Goal: Task Accomplishment & Management: Use online tool/utility

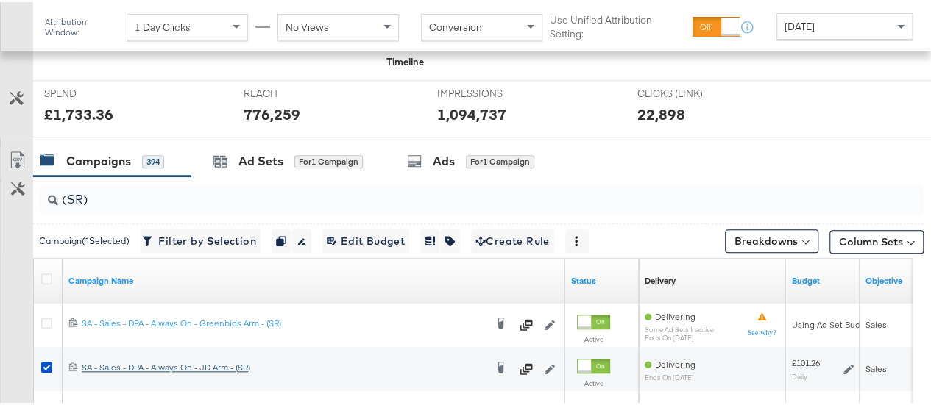
scroll to position [533, 0]
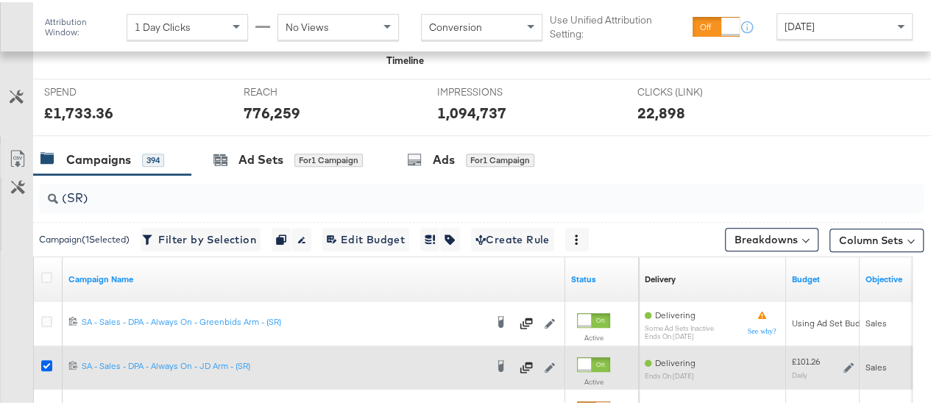
click at [44, 361] on icon at bounding box center [46, 363] width 11 height 11
click at [0, 0] on input "checkbox" at bounding box center [0, 0] width 0 height 0
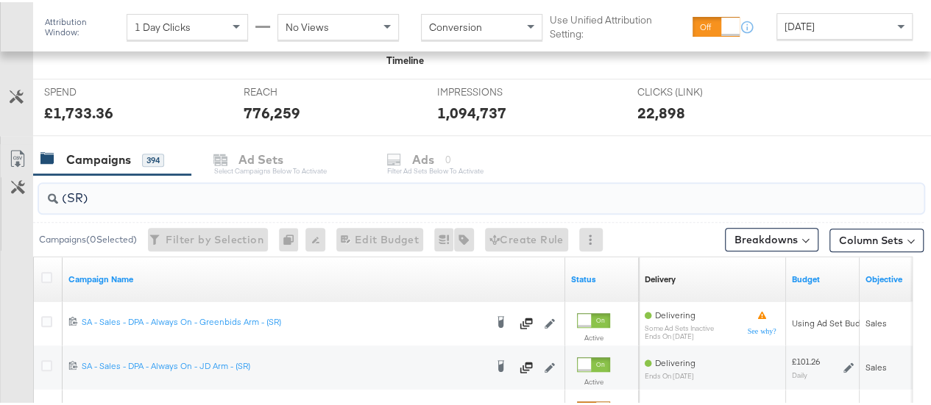
drag, startPoint x: 107, startPoint y: 198, endPoint x: 19, endPoint y: 196, distance: 88.3
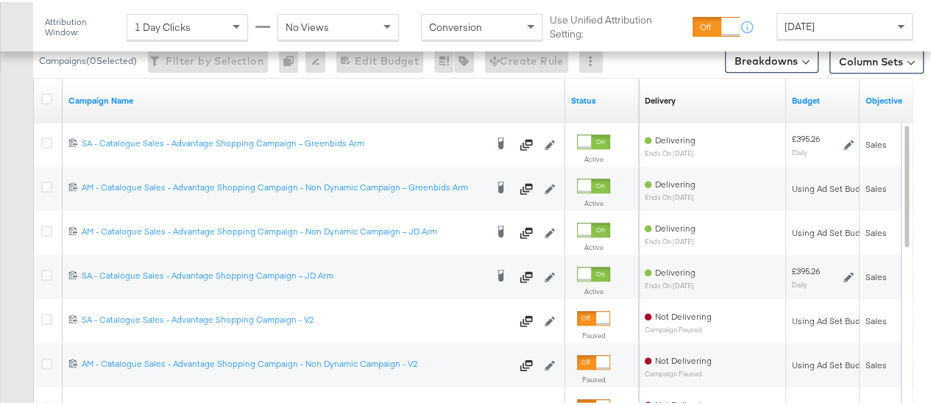
scroll to position [714, 0]
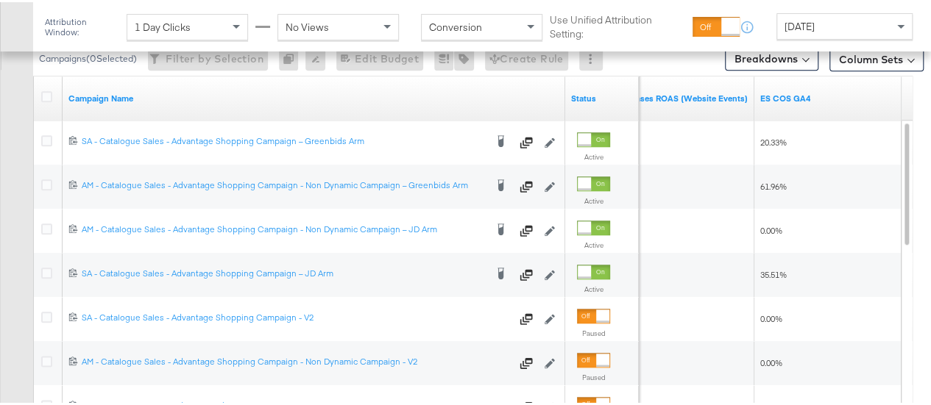
type input "advantage"
click at [851, 26] on div "Yesterday" at bounding box center [844, 24] width 135 height 25
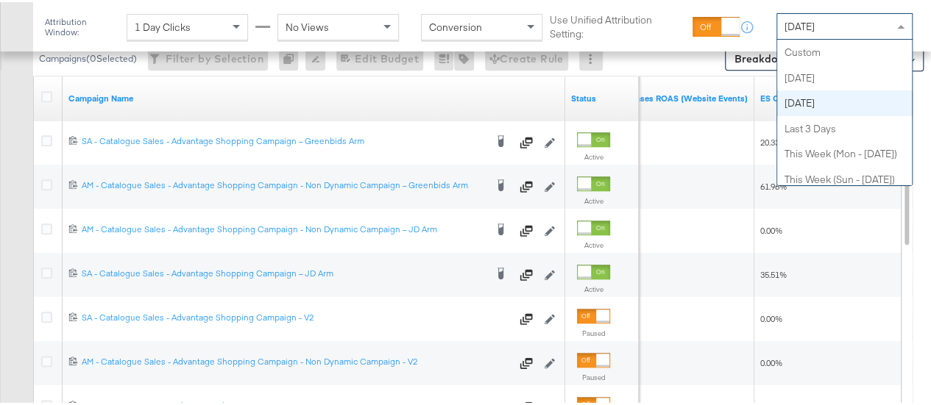
scroll to position [0, 0]
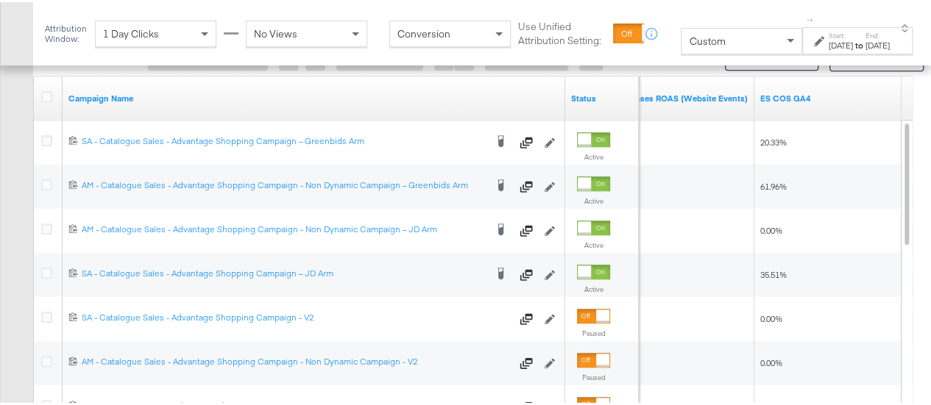
click at [828, 40] on div "Aug 15th 2025" at bounding box center [840, 44] width 24 height 12
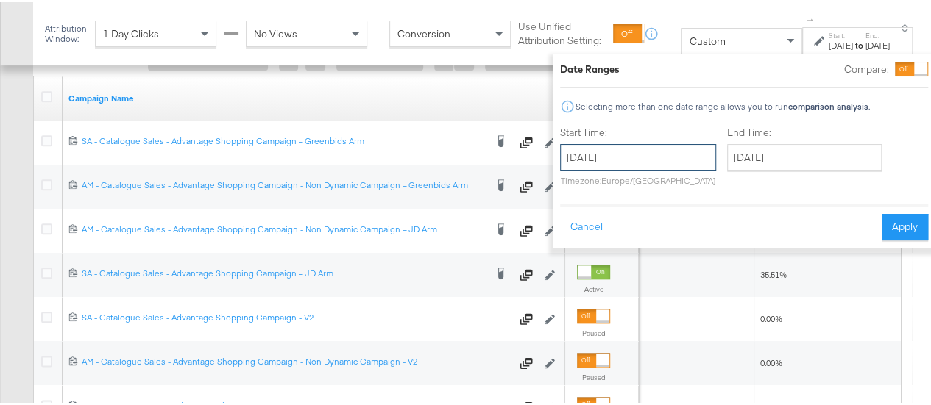
click at [641, 160] on input "August 15th 2025" at bounding box center [638, 155] width 156 height 26
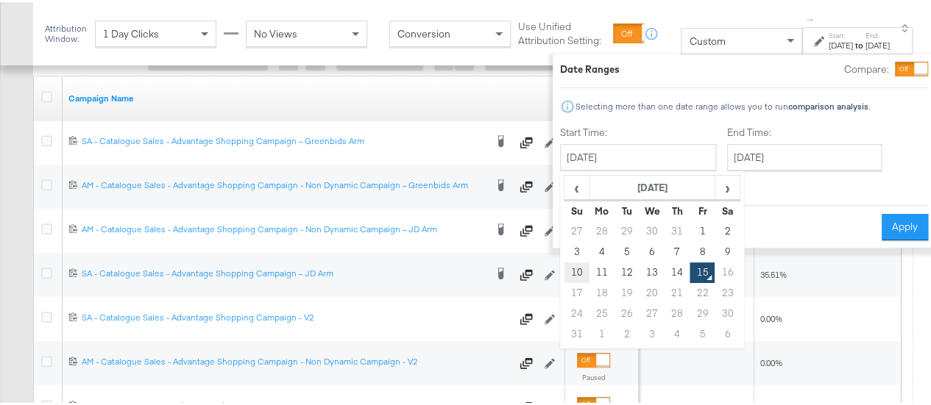
click at [564, 274] on td "10" at bounding box center [576, 270] width 25 height 21
type input "[DATE]"
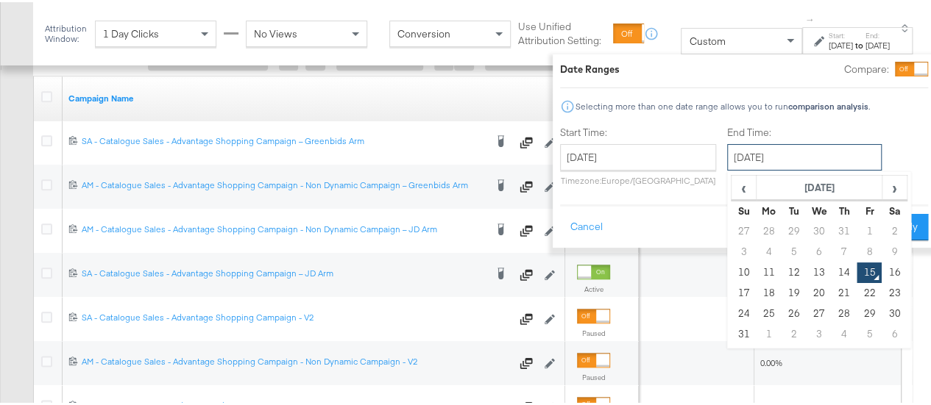
click at [749, 157] on input "August 15th 2025" at bounding box center [804, 155] width 154 height 26
click at [806, 276] on td "13" at bounding box center [818, 270] width 25 height 21
type input "[DATE]"
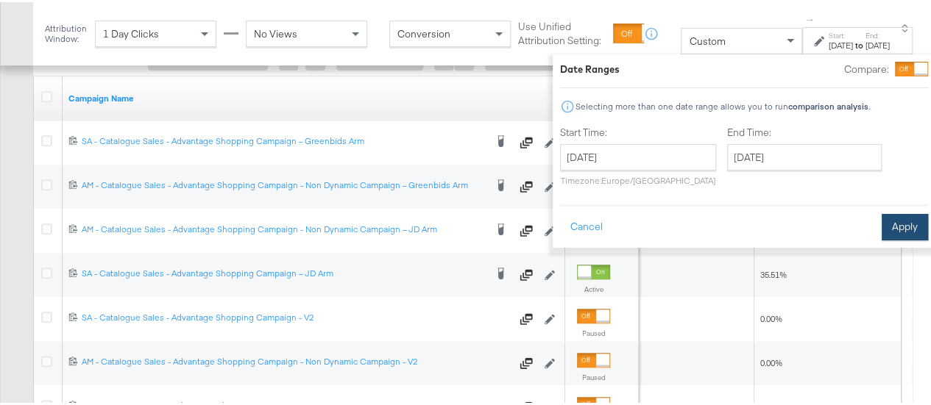
click at [881, 229] on button "Apply" at bounding box center [904, 225] width 46 height 26
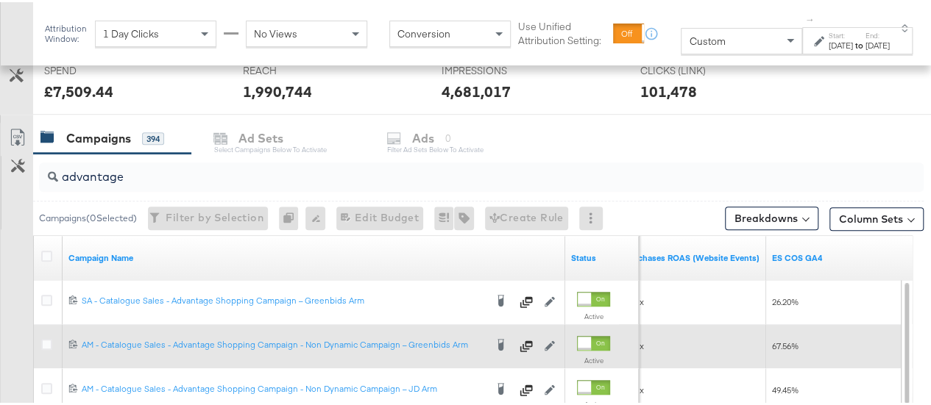
scroll to position [561, 0]
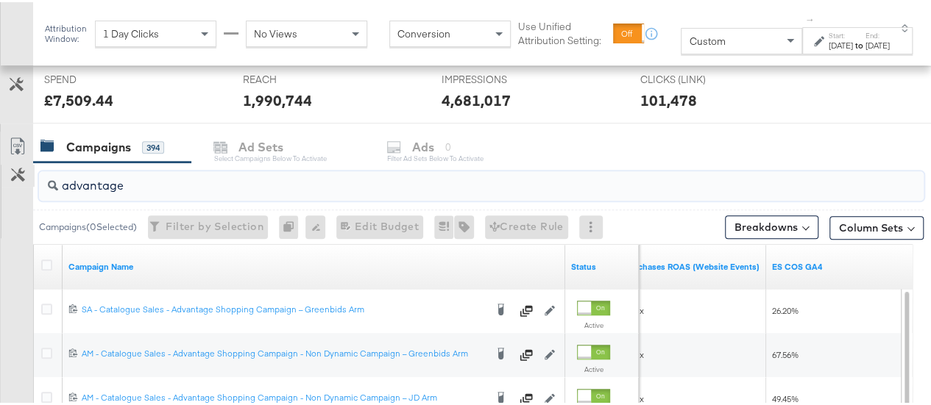
drag, startPoint x: 149, startPoint y: 182, endPoint x: 4, endPoint y: 166, distance: 145.9
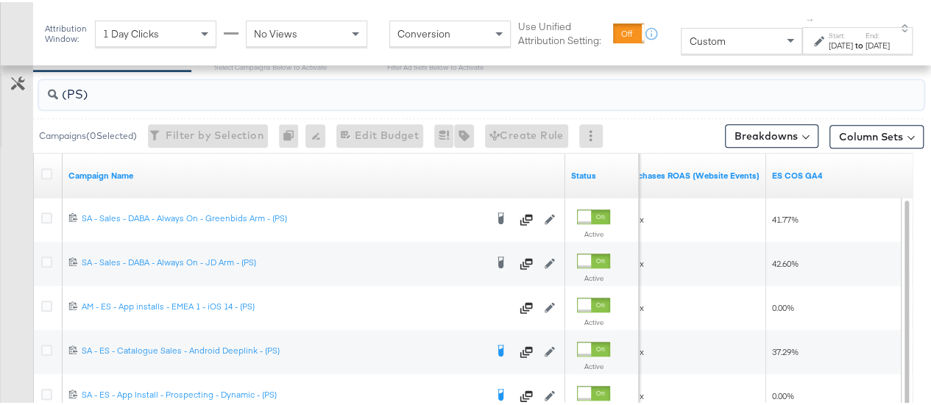
scroll to position [650, 0]
type input "(PS)"
click at [689, 33] on span "Custom" at bounding box center [707, 38] width 36 height 13
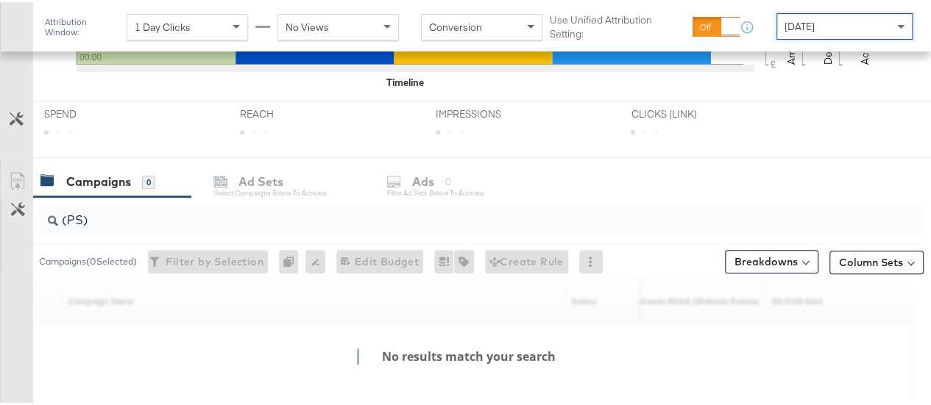
scroll to position [636, 0]
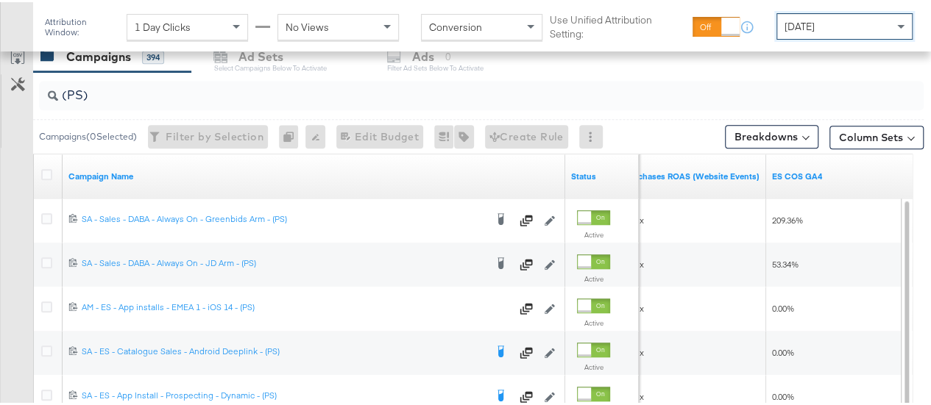
click at [842, 24] on div "Yesterday" at bounding box center [844, 24] width 135 height 25
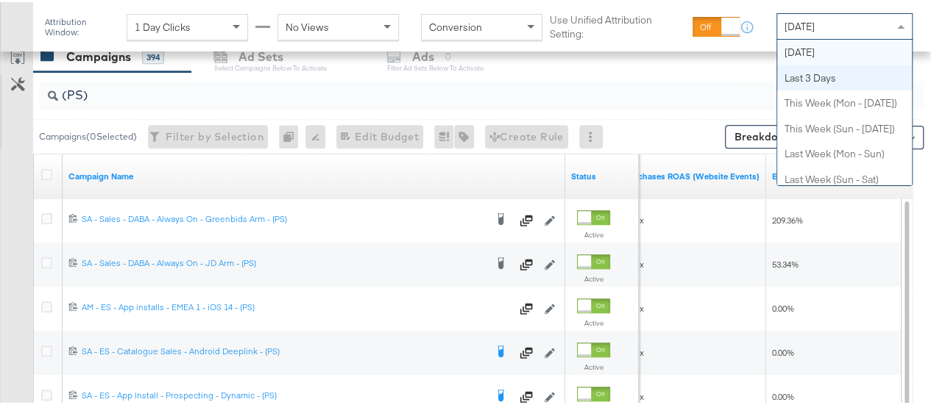
scroll to position [0, 0]
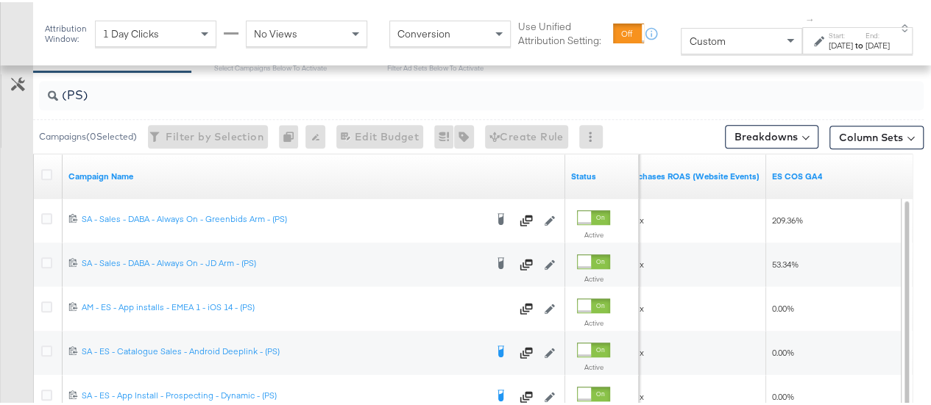
click at [828, 41] on div "Aug 15th 2025" at bounding box center [840, 44] width 24 height 12
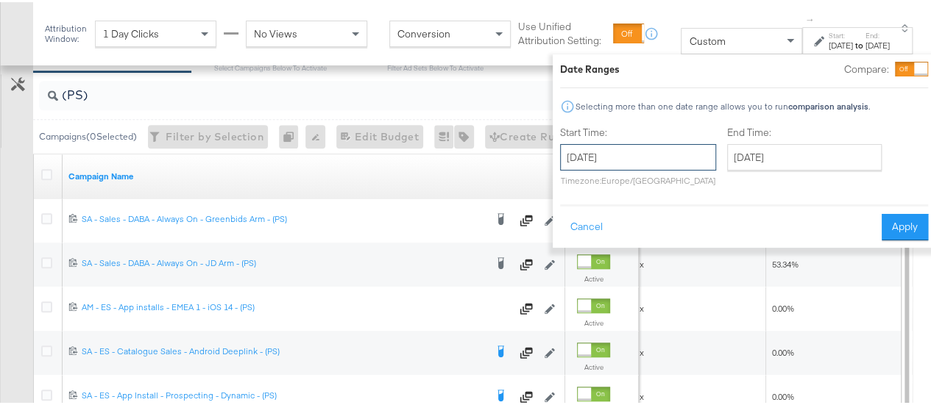
click at [601, 160] on input "August 15th 2025" at bounding box center [638, 155] width 156 height 26
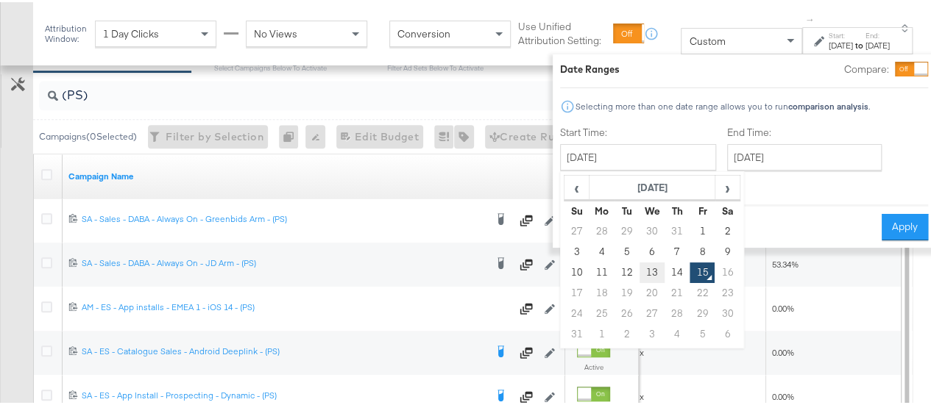
click at [639, 269] on td "13" at bounding box center [651, 270] width 25 height 21
type input "[DATE]"
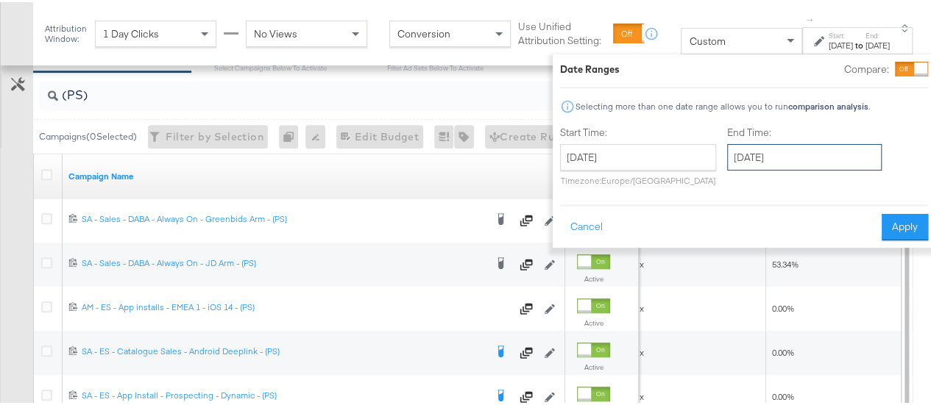
click at [743, 160] on input "August 15th 2025" at bounding box center [804, 155] width 154 height 26
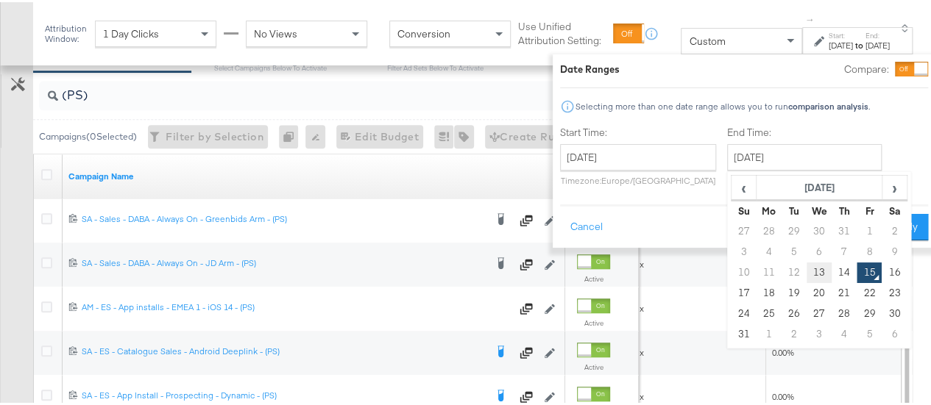
click at [806, 266] on td "13" at bounding box center [818, 270] width 25 height 21
type input "[DATE]"
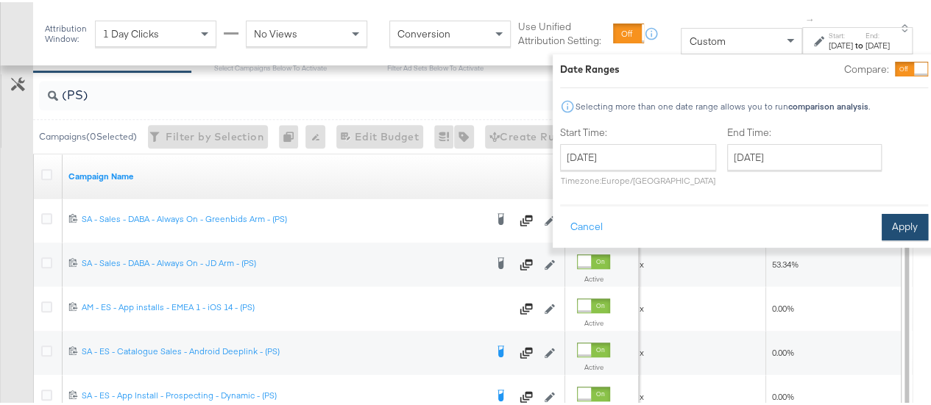
click at [890, 224] on button "Apply" at bounding box center [904, 225] width 46 height 26
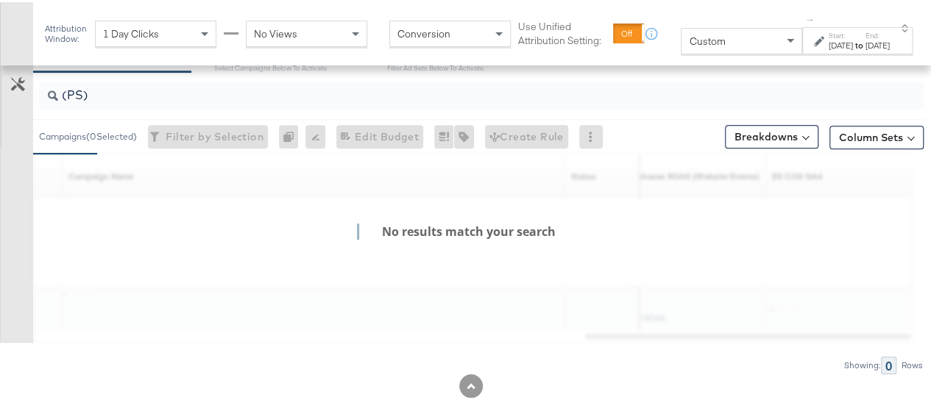
scroll to position [650, 0]
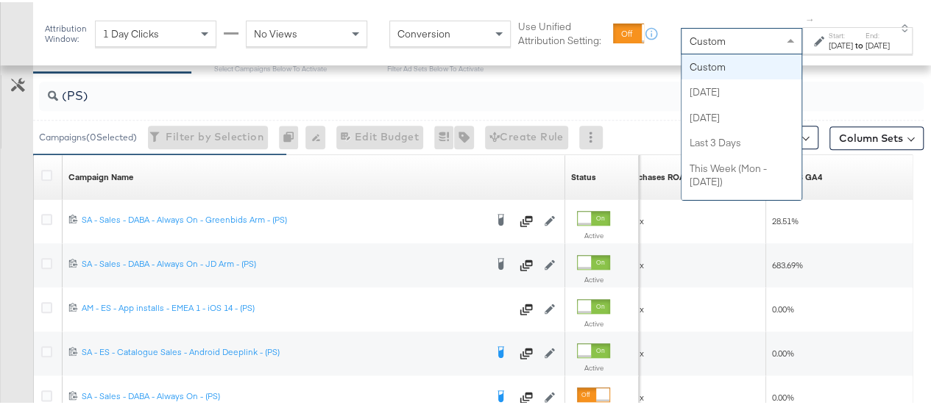
click at [721, 28] on div "Custom" at bounding box center [741, 38] width 120 height 25
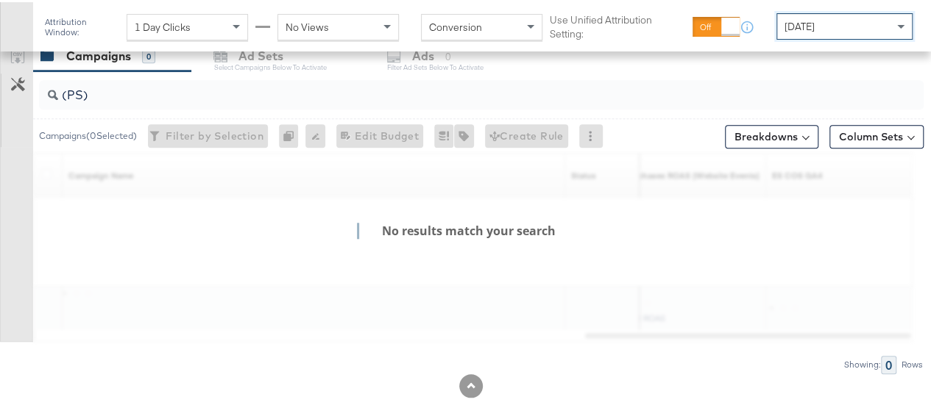
scroll to position [636, 0]
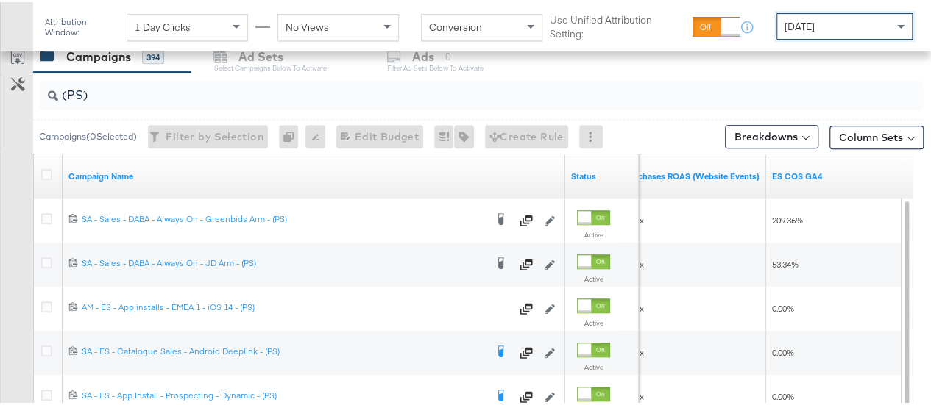
click at [679, 63] on div "Campaigns 394 Ad Sets Select Campaigns below to activate Ads 0 Filter Ad Sets b…" at bounding box center [487, 55] width 908 height 32
click at [918, 259] on div "KPIs Performance & KPIs Customize KPIs ✔ Clicks (Link) ✔ Reach ✔ Impressions ✔ …" at bounding box center [471, 157] width 942 height 1002
click at [530, 59] on div "Campaigns 394 Ad Sets Select Campaigns below to activate Ads 0 Filter Ad Sets b…" at bounding box center [487, 55] width 908 height 32
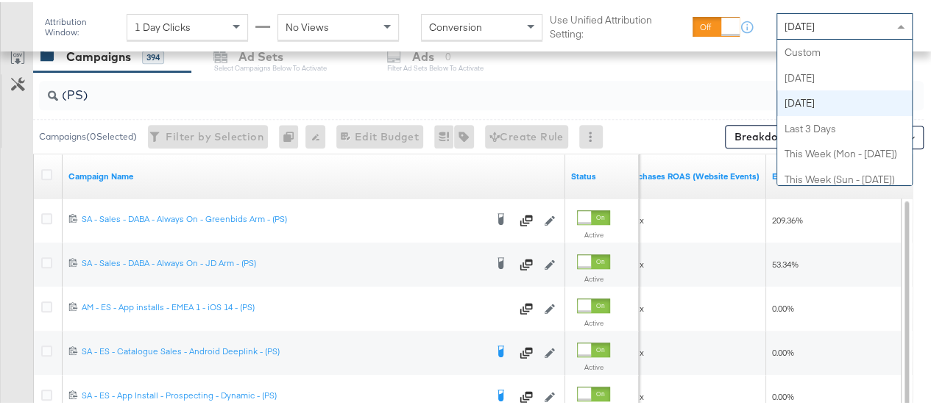
click at [806, 20] on span "Yesterday" at bounding box center [799, 24] width 30 height 13
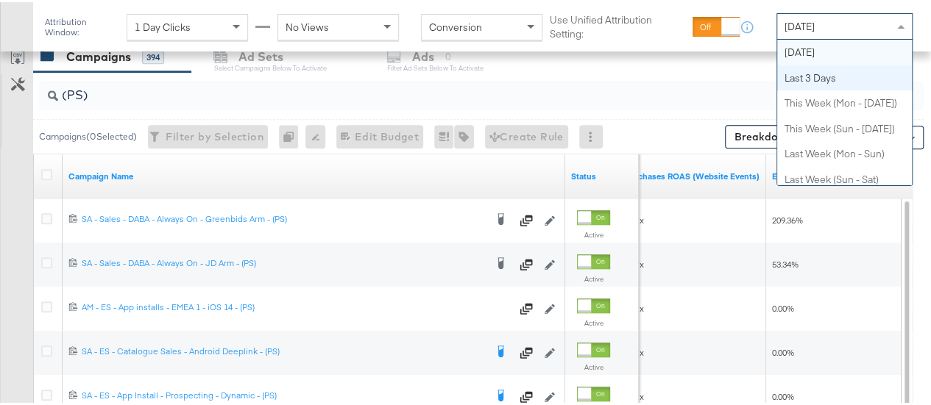
scroll to position [0, 0]
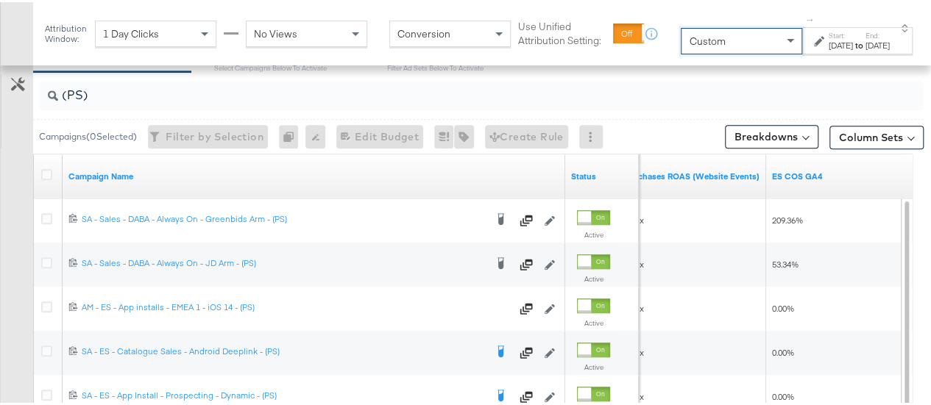
click at [828, 43] on div "Aug 15th 2025" at bounding box center [840, 44] width 24 height 12
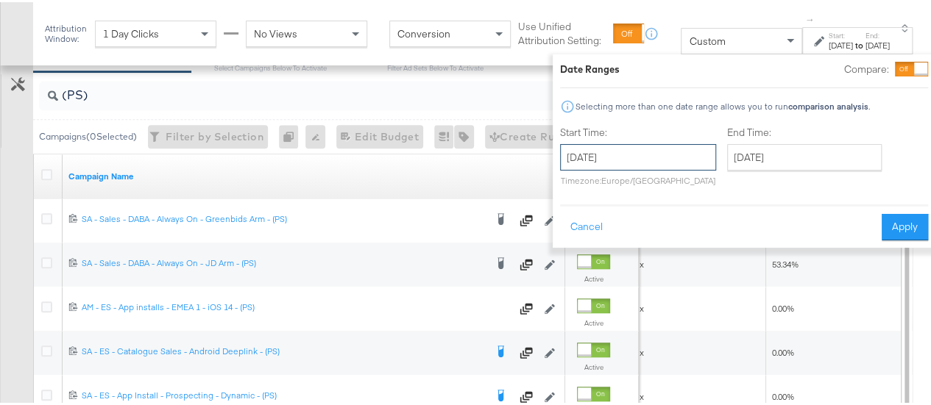
click at [586, 154] on input "August 15th 2025" at bounding box center [638, 155] width 156 height 26
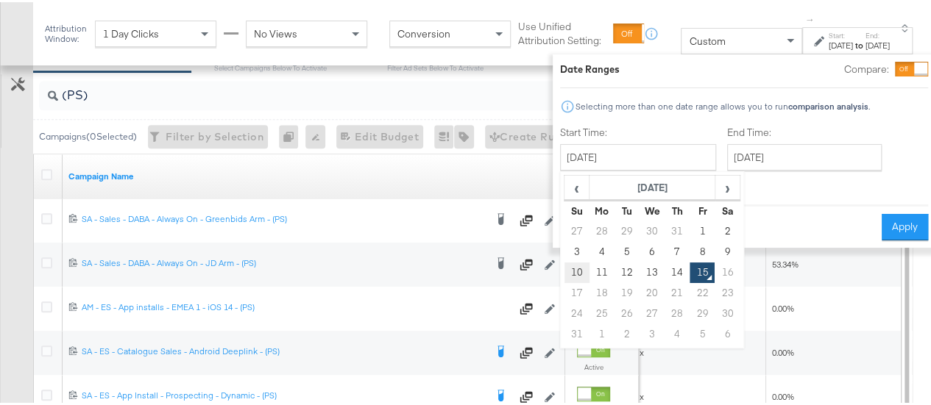
click at [564, 267] on td "10" at bounding box center [576, 270] width 25 height 21
type input "[DATE]"
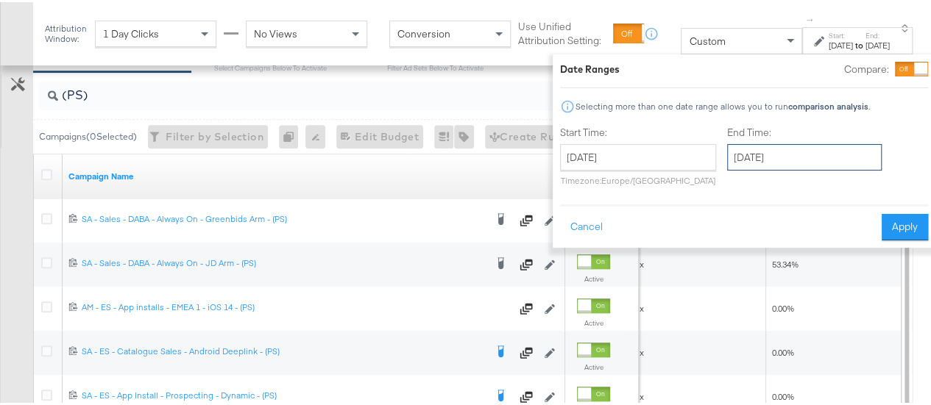
click at [772, 167] on input "August 15th 2025" at bounding box center [804, 155] width 154 height 26
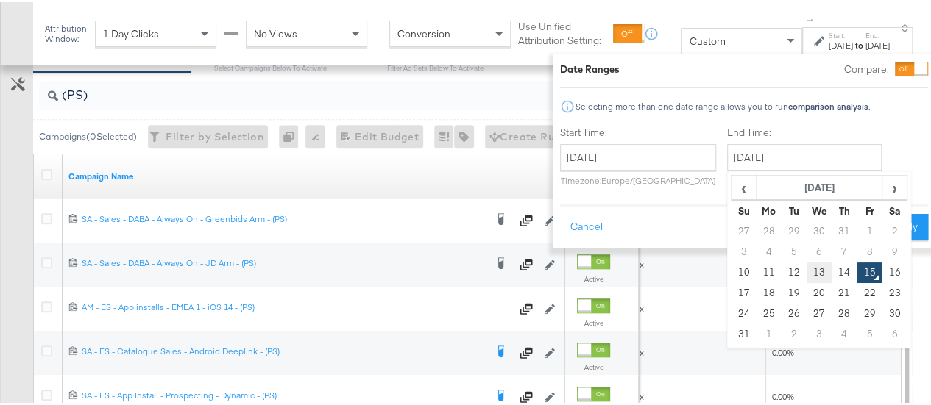
click at [806, 273] on td "13" at bounding box center [818, 270] width 25 height 21
type input "[DATE]"
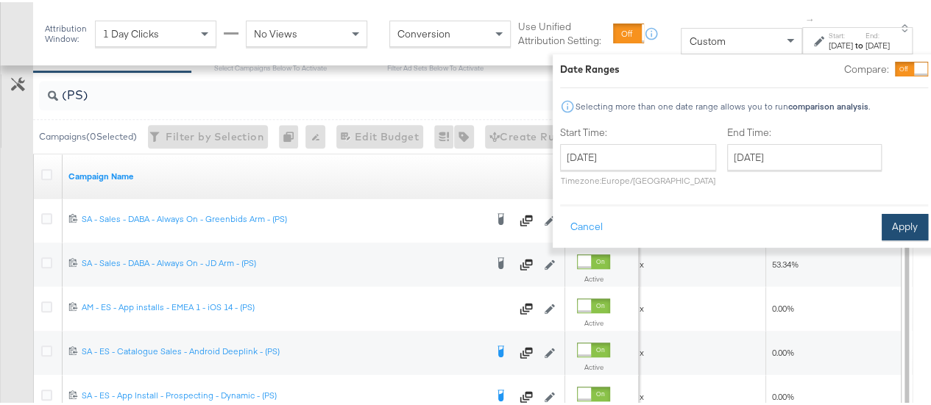
click at [881, 223] on button "Apply" at bounding box center [904, 225] width 46 height 26
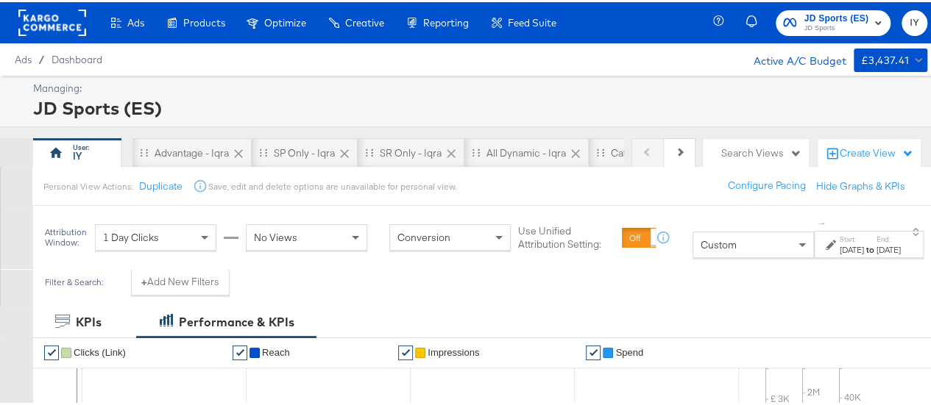
click at [839, 238] on label "Start:" at bounding box center [851, 237] width 24 height 10
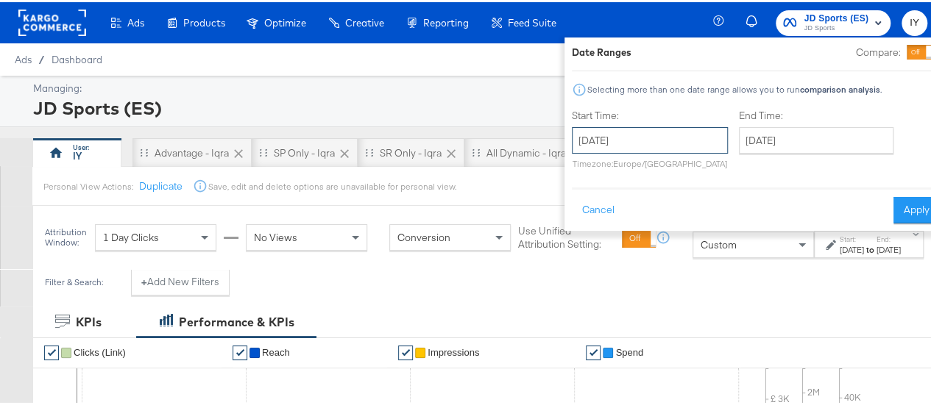
click at [580, 125] on input "[DATE]" at bounding box center [650, 138] width 156 height 26
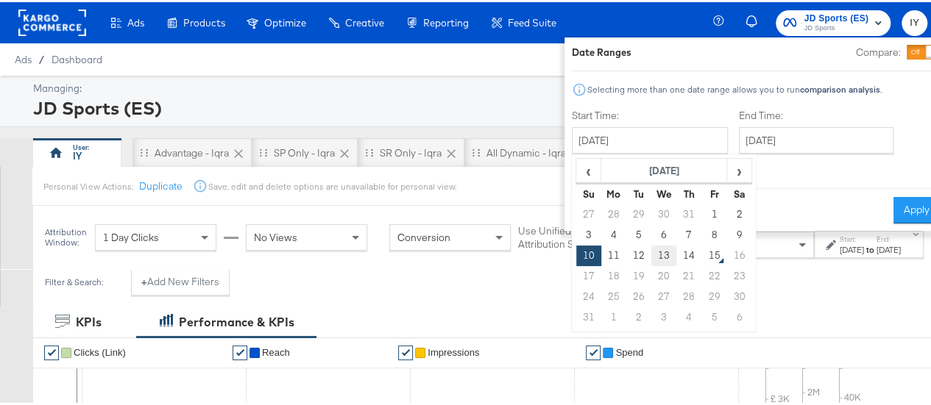
click at [651, 256] on td "13" at bounding box center [663, 253] width 25 height 21
type input "[DATE]"
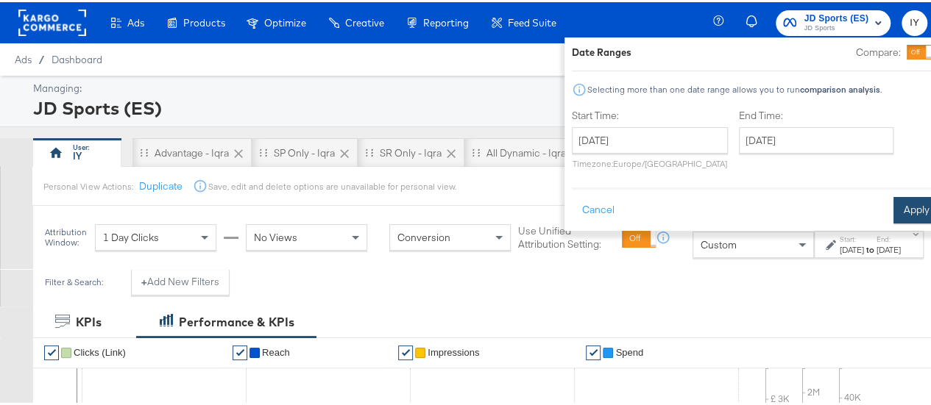
click at [893, 204] on button "Apply" at bounding box center [916, 208] width 46 height 26
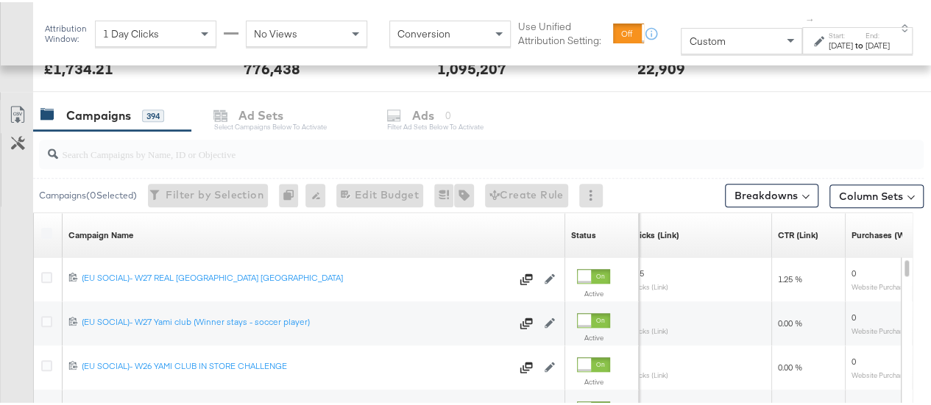
scroll to position [554, 0]
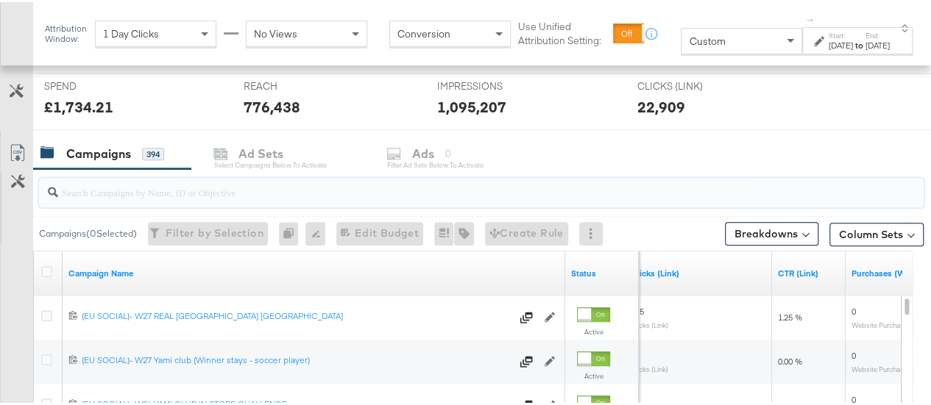
click at [300, 181] on input "search" at bounding box center [452, 184] width 788 height 29
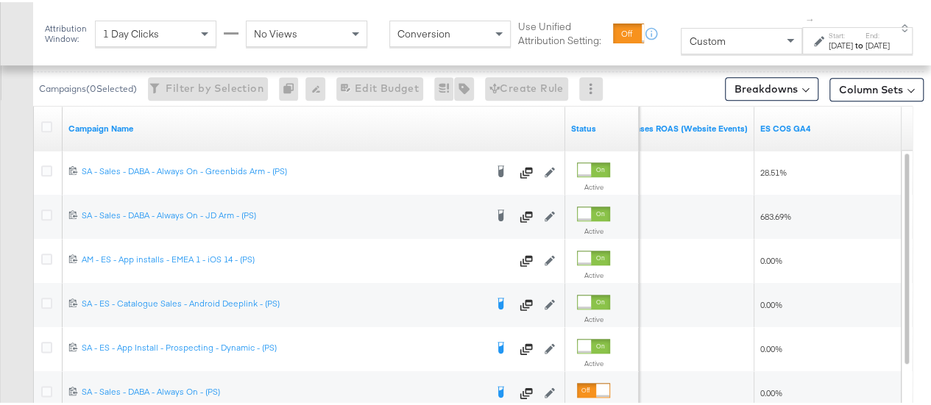
scroll to position [698, 0]
type input "(PS)"
click at [828, 36] on label "Start:" at bounding box center [840, 34] width 24 height 10
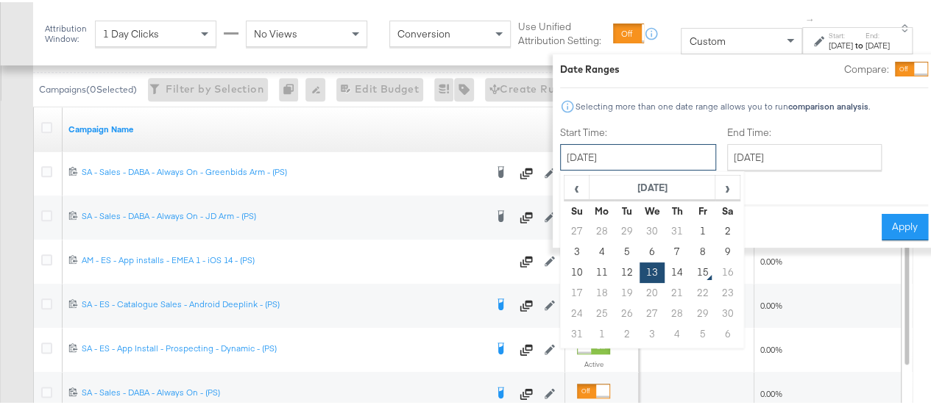
click at [615, 148] on input "[DATE]" at bounding box center [638, 155] width 156 height 26
click at [614, 270] on td "12" at bounding box center [626, 270] width 25 height 21
type input "[DATE]"
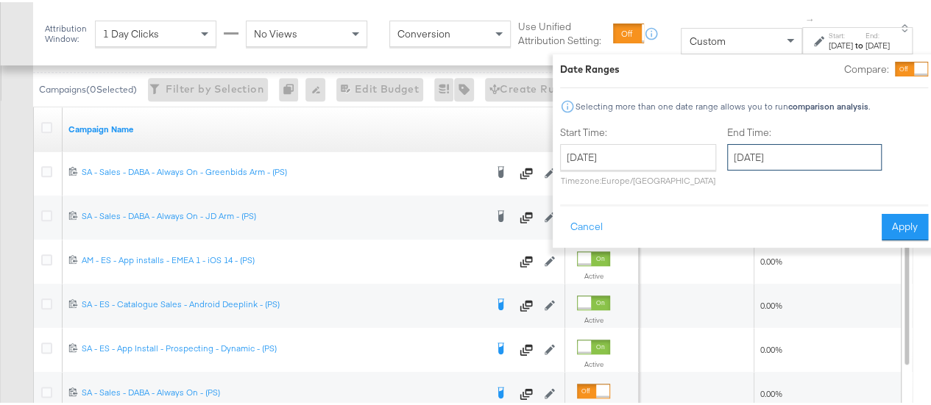
click at [758, 160] on input "[DATE]" at bounding box center [804, 155] width 154 height 26
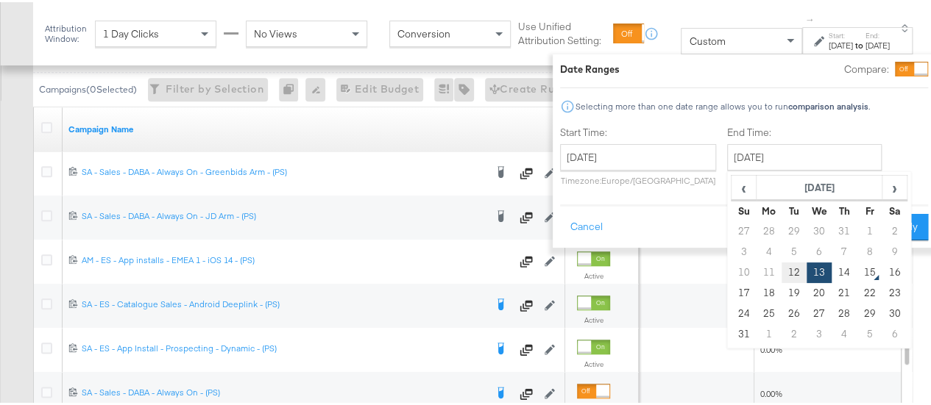
click at [781, 265] on td "12" at bounding box center [793, 270] width 25 height 21
type input "[DATE]"
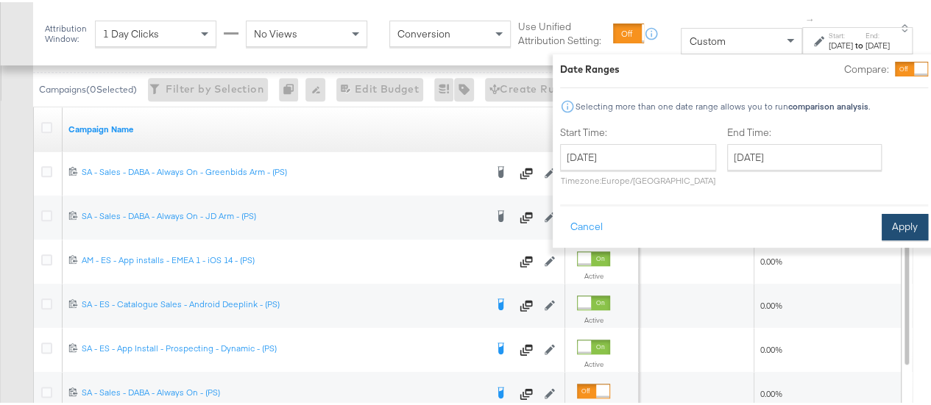
click at [881, 217] on button "Apply" at bounding box center [904, 225] width 46 height 26
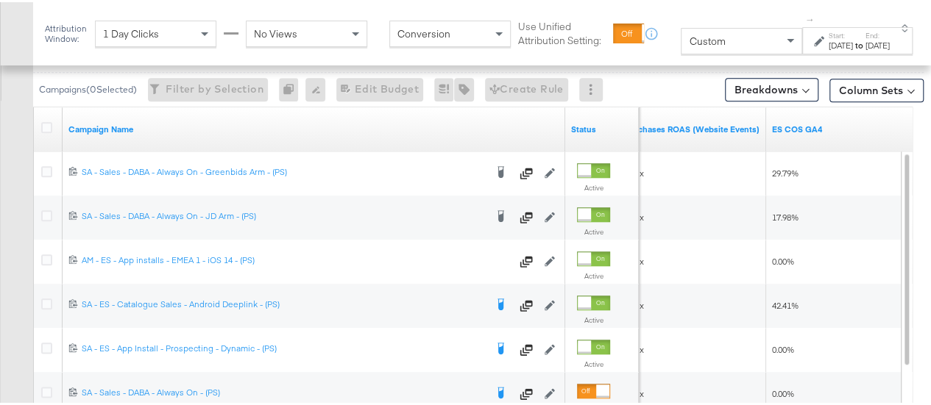
click at [865, 39] on div "[DATE]" at bounding box center [877, 44] width 24 height 12
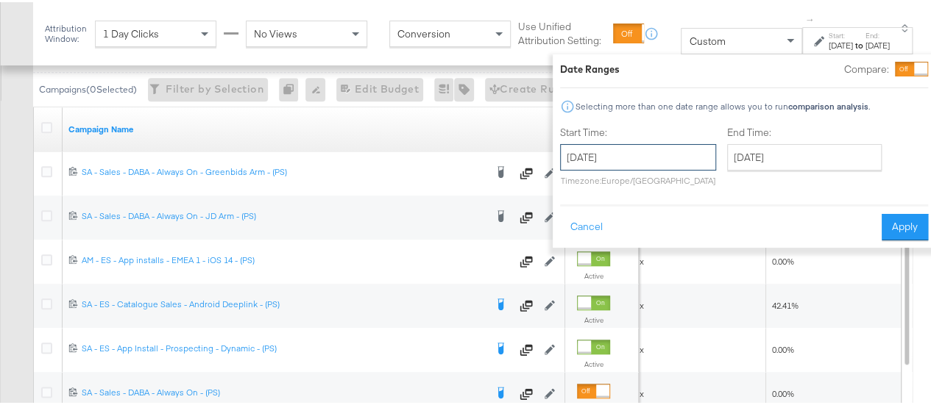
click at [608, 157] on input "[DATE]" at bounding box center [638, 155] width 156 height 26
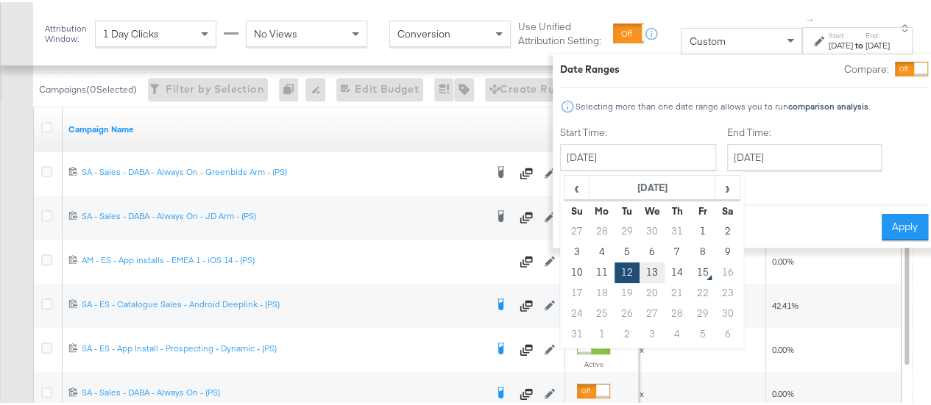
click at [639, 269] on td "13" at bounding box center [651, 270] width 25 height 21
type input "[DATE]"
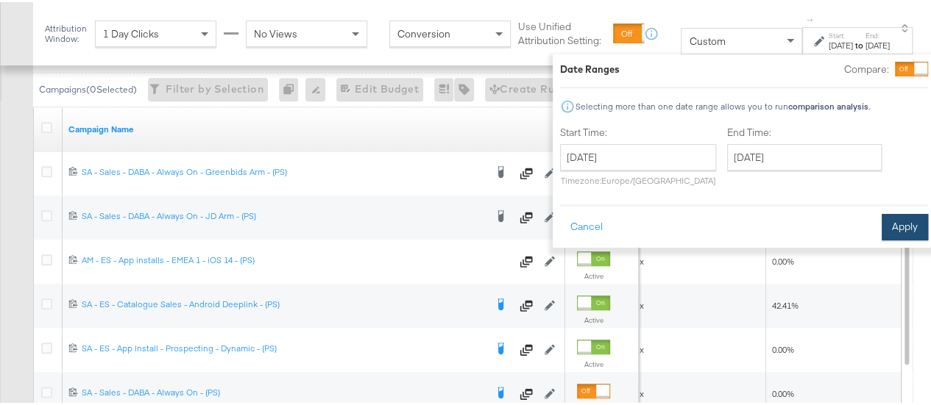
click at [881, 216] on button "Apply" at bounding box center [904, 225] width 46 height 26
